Goal: Task Accomplishment & Management: Use online tool/utility

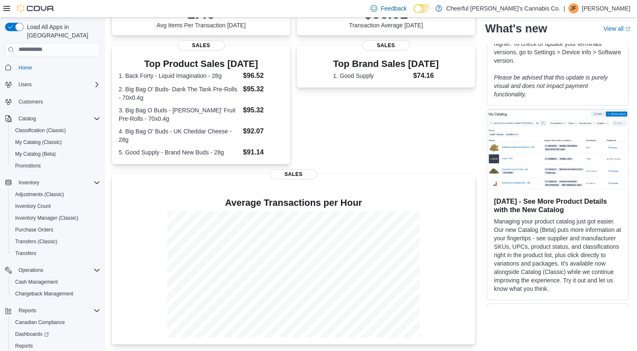
scroll to position [280, 0]
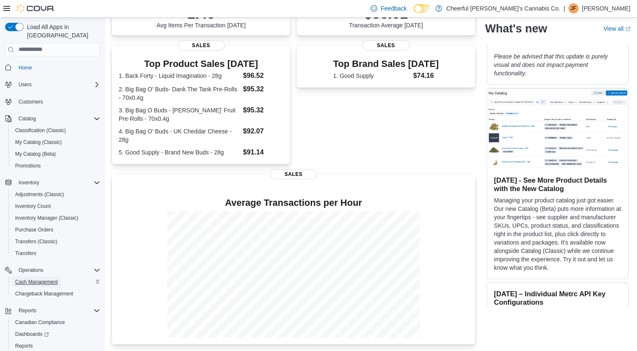
click at [22, 279] on span "Cash Management" at bounding box center [36, 282] width 43 height 7
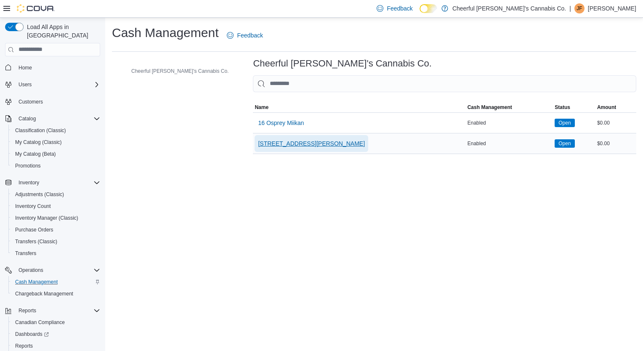
click at [262, 145] on span "[STREET_ADDRESS][PERSON_NAME]" at bounding box center [311, 143] width 107 height 8
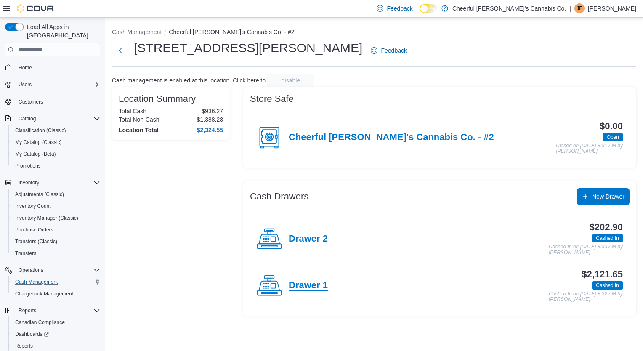
click at [315, 282] on h4 "Drawer 1" at bounding box center [308, 285] width 39 height 11
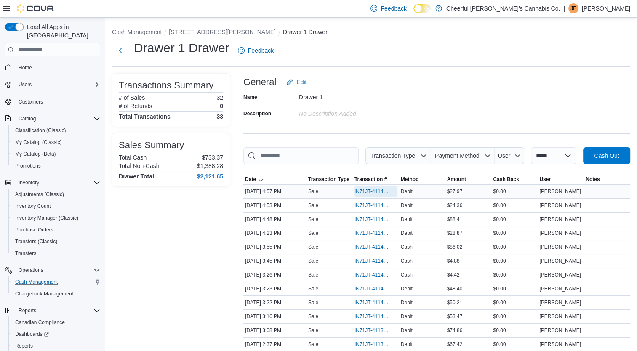
click at [371, 194] on span "IN71JT-411442" at bounding box center [372, 191] width 35 height 7
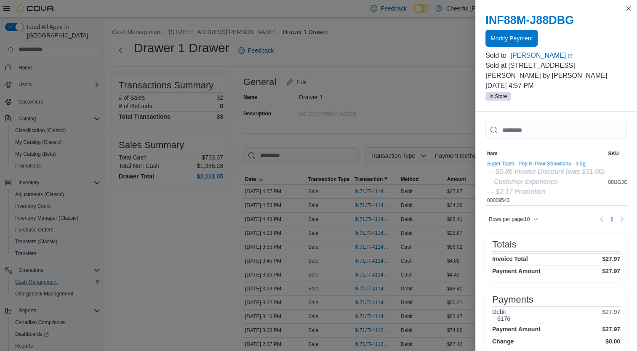
click at [519, 43] on span "Modify Payment" at bounding box center [511, 38] width 42 height 17
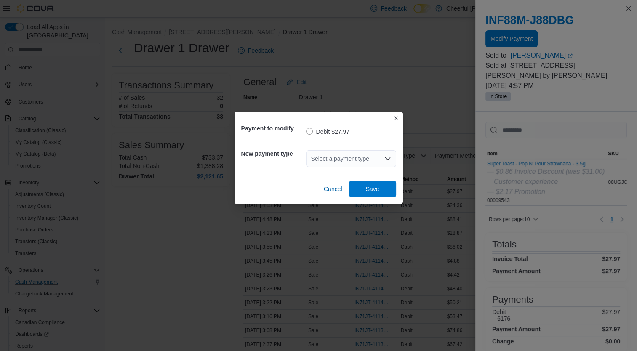
click at [392, 161] on div "Select a payment type" at bounding box center [351, 158] width 90 height 17
click at [388, 166] on div "Select a payment type" at bounding box center [351, 158] width 90 height 17
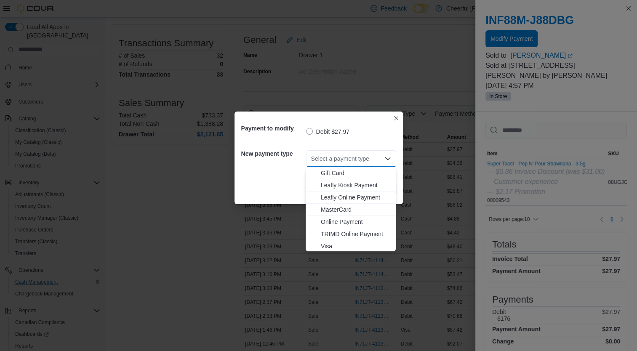
scroll to position [50, 0]
click at [331, 244] on span "Visa" at bounding box center [356, 245] width 70 height 8
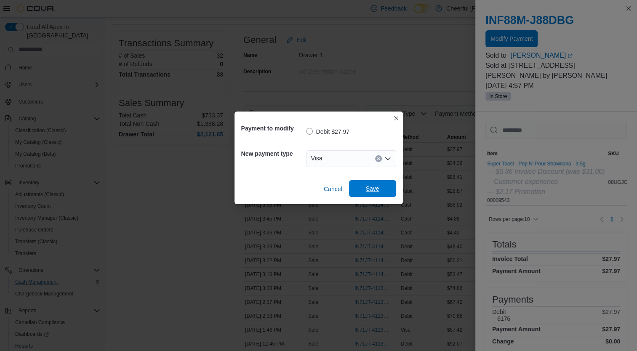
click at [385, 189] on span "Save" at bounding box center [372, 188] width 37 height 17
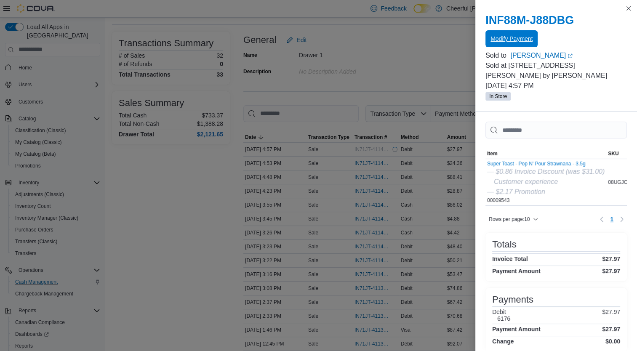
scroll to position [0, 0]
click at [628, 8] on button "Close this dialog" at bounding box center [629, 8] width 10 height 10
